Goal: Find contact information: Find contact information

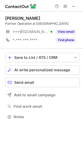
scroll to position [113, 83]
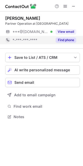
click at [68, 40] on button "Find phone" at bounding box center [66, 40] width 21 height 5
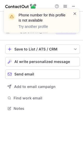
scroll to position [105, 83]
click at [75, 11] on span at bounding box center [75, 13] width 4 height 5
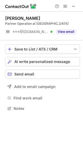
click at [73, 6] on span at bounding box center [73, 6] width 4 height 4
click at [73, 5] on span at bounding box center [73, 6] width 4 height 4
